Goal: Task Accomplishment & Management: Manage account settings

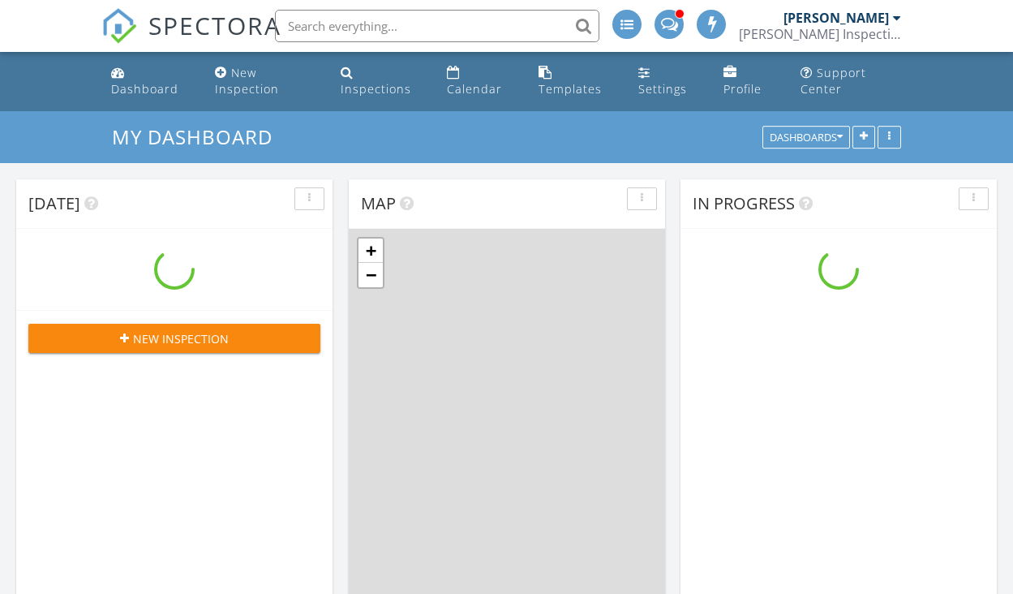
scroll to position [1315, 1014]
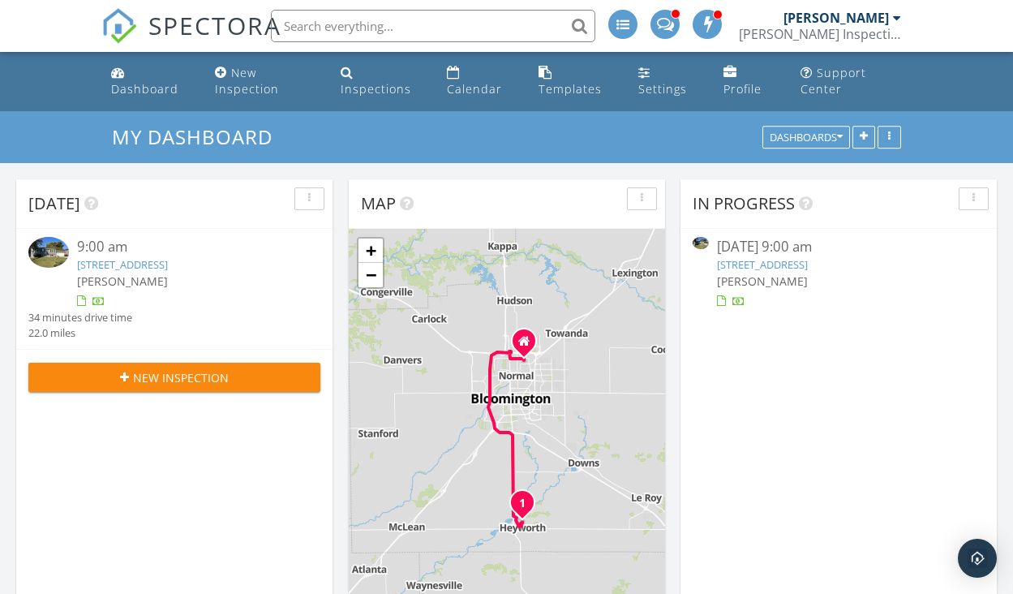
click at [758, 259] on link "[STREET_ADDRESS]" at bounding box center [762, 264] width 91 height 15
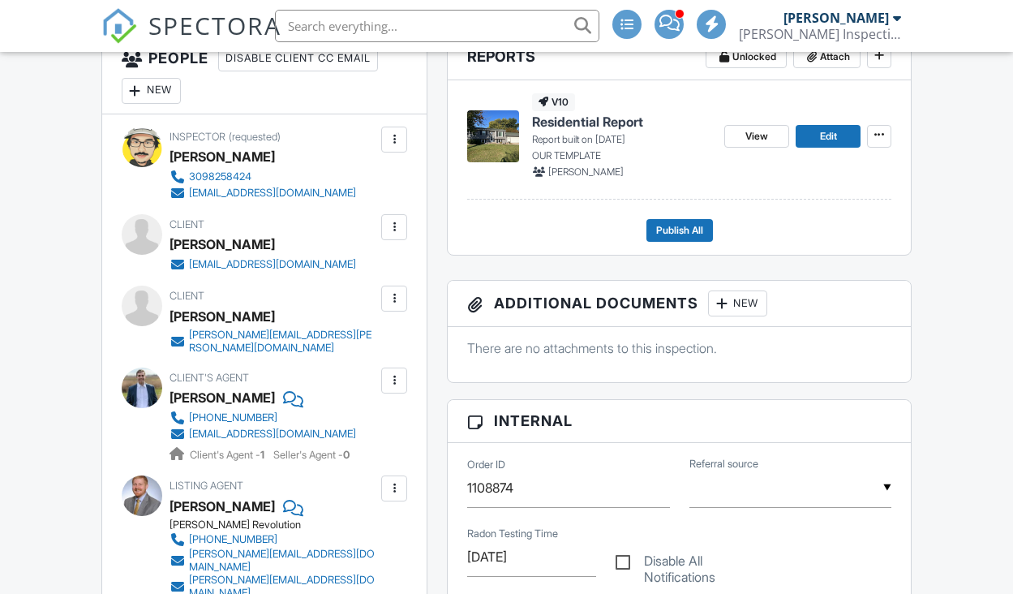
scroll to position [431, 0]
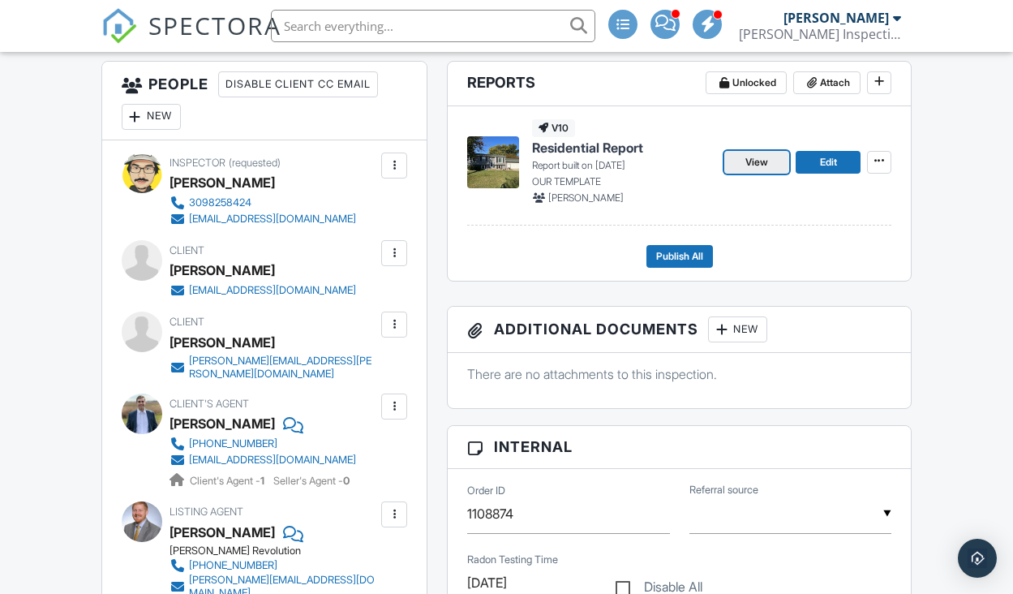
click at [760, 159] on span "View" at bounding box center [756, 162] width 23 height 16
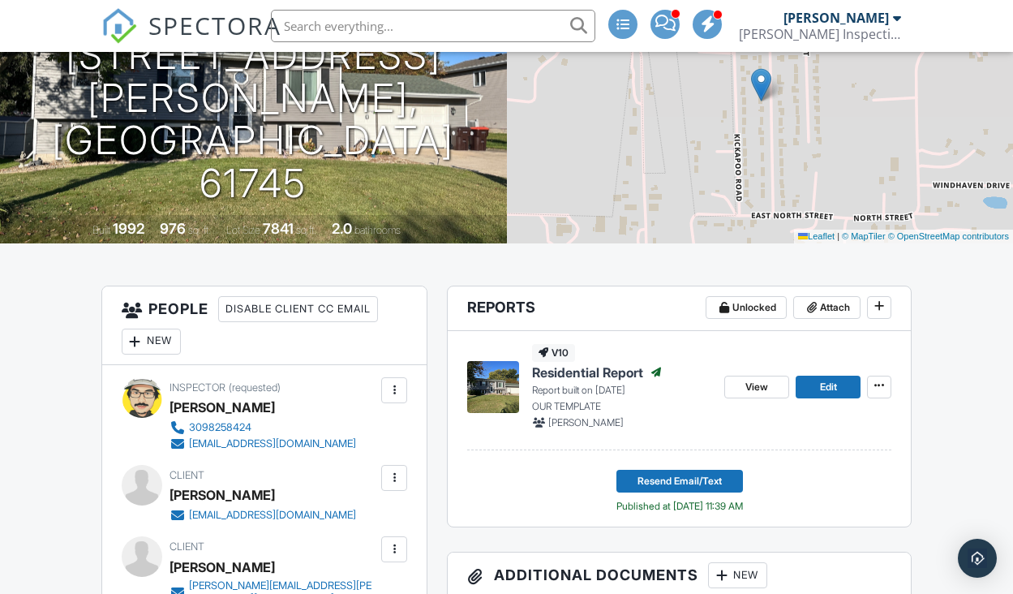
scroll to position [354, 0]
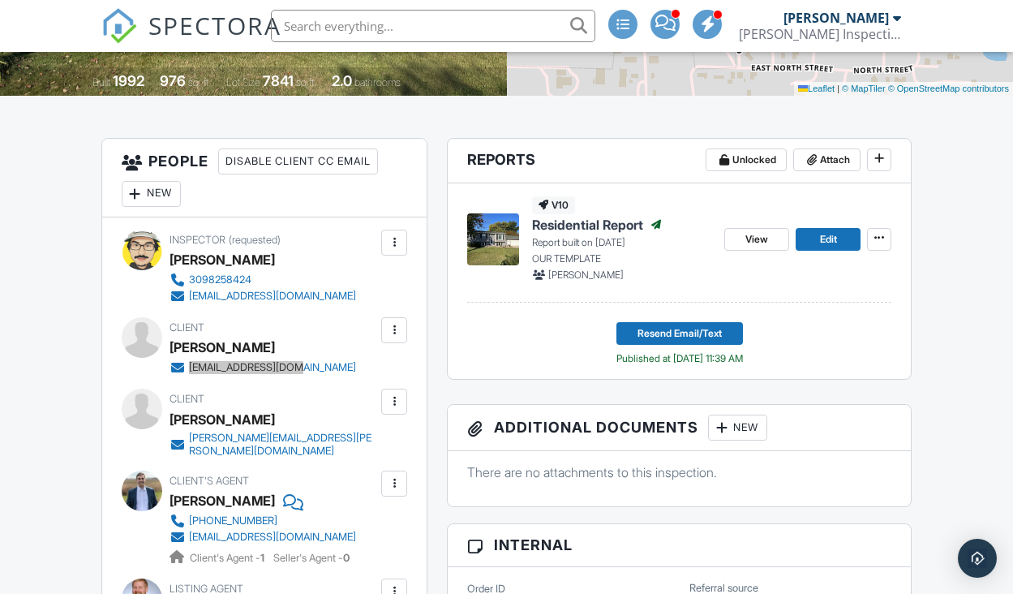
drag, startPoint x: 303, startPoint y: 368, endPoint x: 187, endPoint y: 371, distance: 115.2
click at [187, 371] on div "Client Ian Fitzgerald iafitz01s@gmail.com" at bounding box center [302, 346] width 264 height 58
click at [430, 524] on div "Client's Agent Nate Zarzar 217-722-4556 nzarzar@kw.com Client's Agent - 1 Selle…" at bounding box center [302, 518] width 264 height 96
click at [792, 242] on span "View Edit" at bounding box center [792, 239] width 136 height 23
click at [779, 242] on link "View" at bounding box center [756, 239] width 65 height 23
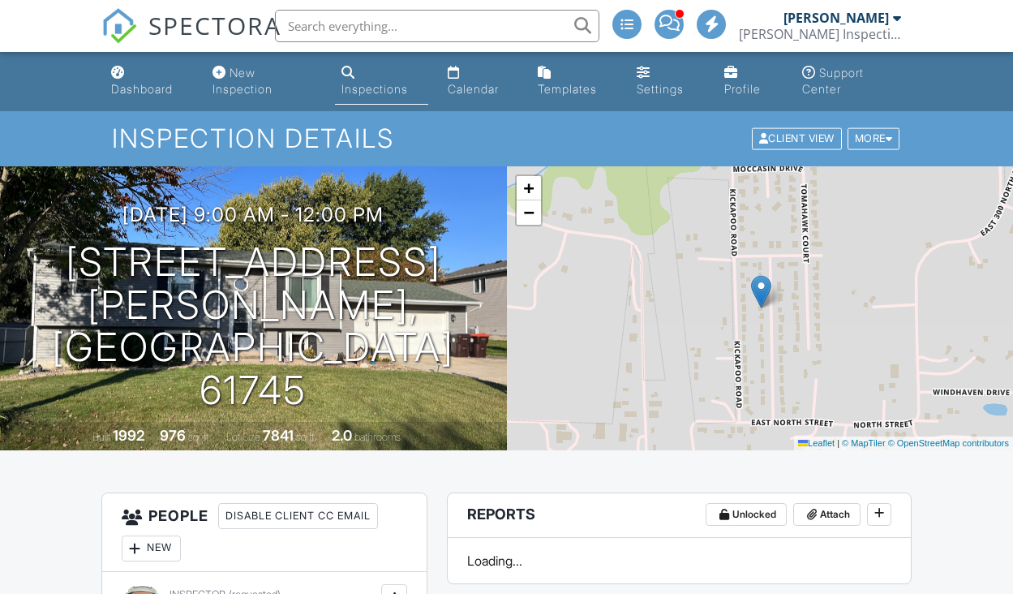
scroll to position [452, 0]
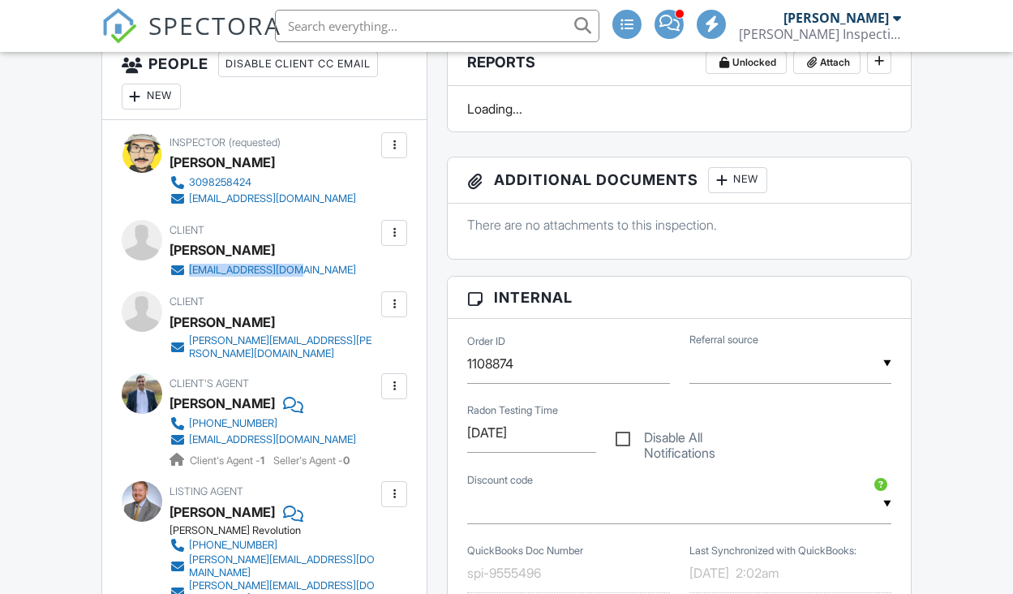
click at [190, 274] on div "[EMAIL_ADDRESS][DOMAIN_NAME]" at bounding box center [270, 270] width 200 height 16
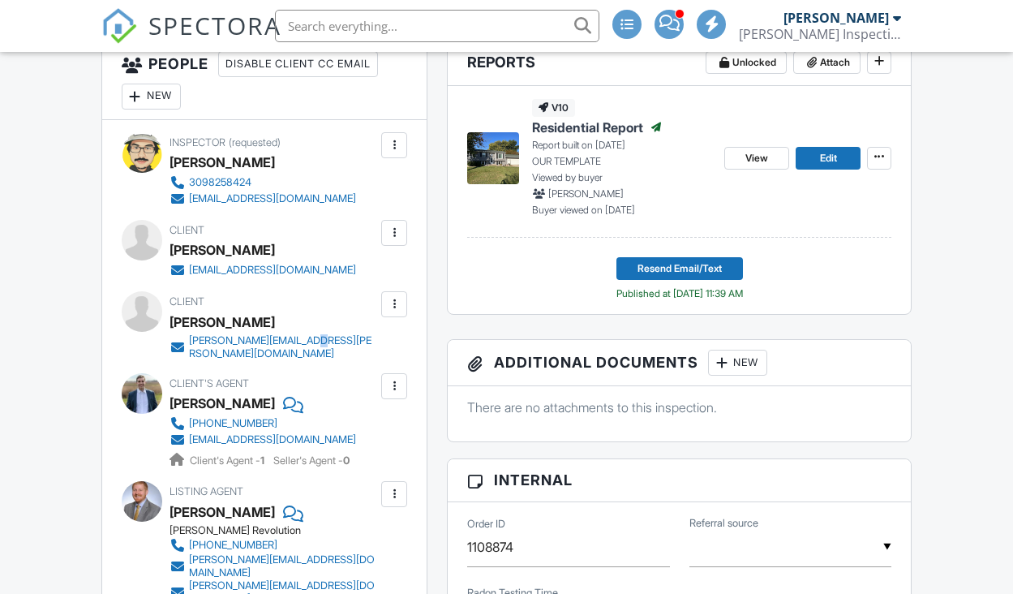
scroll to position [0, 0]
drag, startPoint x: 304, startPoint y: 347, endPoint x: 190, endPoint y: 343, distance: 114.4
click at [190, 343] on div "jenny.b.wells@gmail.com" at bounding box center [280, 347] width 221 height 26
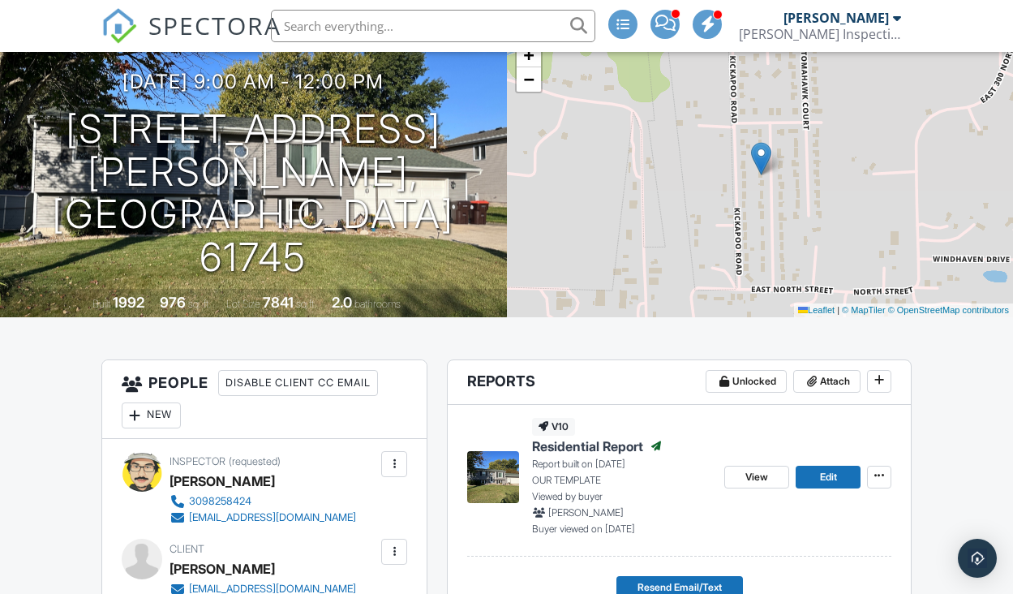
scroll to position [134, 0]
